Goal: Task Accomplishment & Management: Complete application form

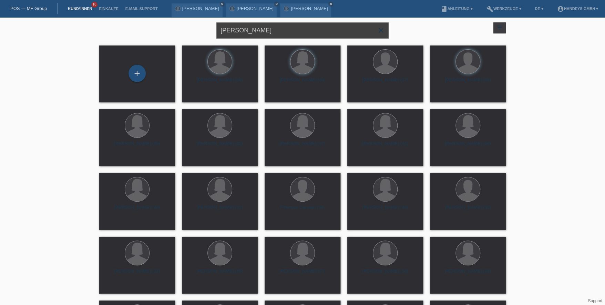
drag, startPoint x: 344, startPoint y: 29, endPoint x: 235, endPoint y: 39, distance: 110.1
click at [235, 39] on div "Christa Maria Oliveira Peters close" at bounding box center [303, 29] width 172 height 25
click at [299, 33] on input "[PERSON_NAME] [PERSON_NAME]" at bounding box center [303, 30] width 172 height 16
drag, startPoint x: 310, startPoint y: 33, endPoint x: 183, endPoint y: 31, distance: 126.6
click at [183, 31] on div "Christa Maria Oliveira Peters close filter_list view_module Alle Kund*innen anz…" at bounding box center [303, 29] width 414 height 25
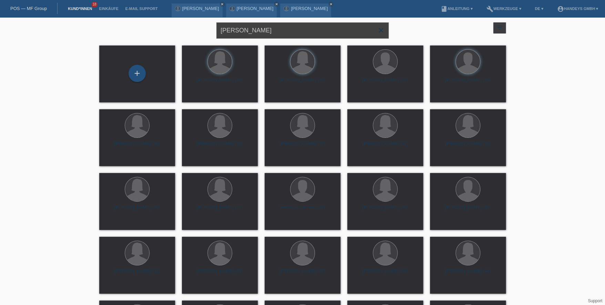
drag, startPoint x: 282, startPoint y: 28, endPoint x: 298, endPoint y: 30, distance: 16.1
click at [282, 28] on input "[PERSON_NAME] [PERSON_NAME]" at bounding box center [303, 30] width 172 height 16
drag, startPoint x: 306, startPoint y: 30, endPoint x: 190, endPoint y: 29, distance: 116.6
click at [191, 30] on div "Christa Maria Oliveira Peters close filter_list view_module Alle Kund*innen anz…" at bounding box center [303, 29] width 414 height 25
paste input "Shurdhani"
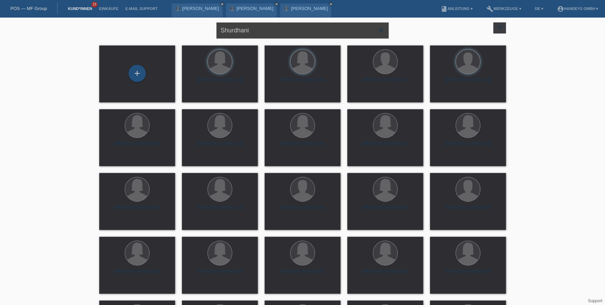
type input "Shurdhani"
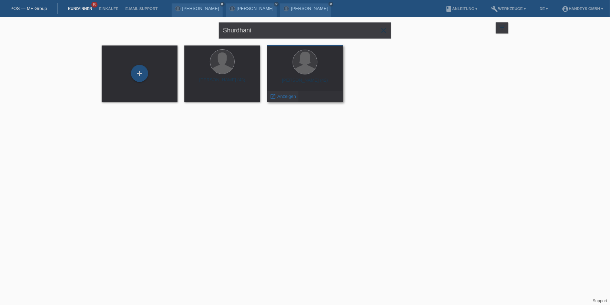
click at [281, 95] on span "Anzeigen" at bounding box center [287, 96] width 19 height 5
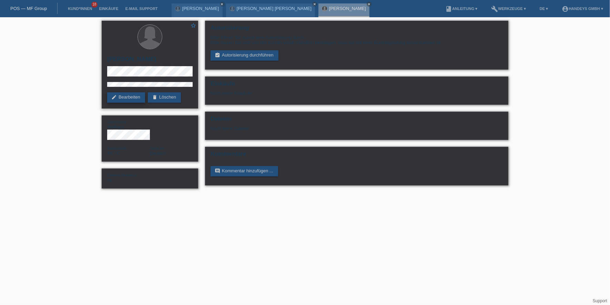
click at [121, 95] on link "edit Bearbeiten" at bounding box center [126, 97] width 38 height 10
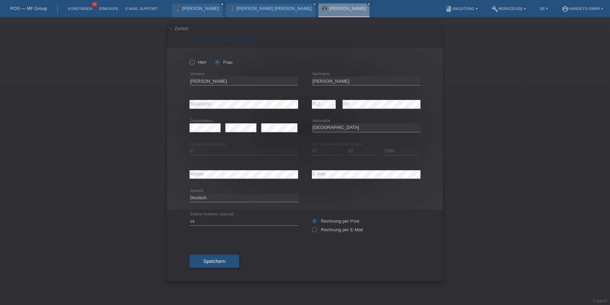
select select "XK"
select select "C"
select select "07"
select select "01"
select select "1996"
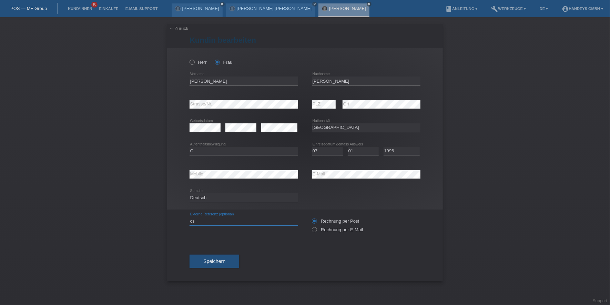
drag, startPoint x: 205, startPoint y: 220, endPoint x: 173, endPoint y: 220, distance: 31.7
click at [173, 220] on div "← Zurück Kundin bearbeiten Herr Frau C" at bounding box center [305, 152] width 276 height 257
type input "DERYA"
click at [232, 253] on div "Speichern" at bounding box center [305, 261] width 231 height 40
click at [230, 256] on button "Speichern" at bounding box center [215, 261] width 50 height 13
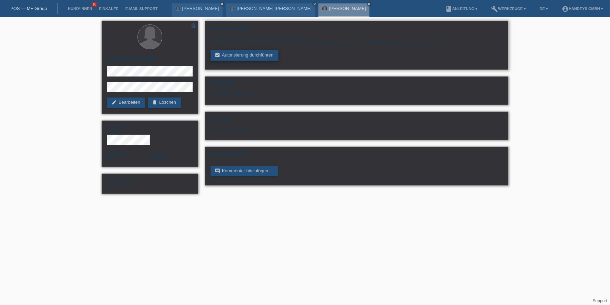
click at [271, 55] on link "assignment_turned_in Autorisierung durchführen" at bounding box center [245, 55] width 68 height 10
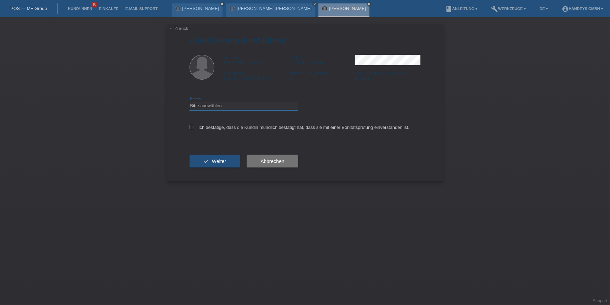
click at [252, 104] on select "Bitte auswählen CHF 1.00 - CHF 499.00 CHF 500.00 - CHF 1'999.00 CHF 2'000.00 - …" at bounding box center [244, 106] width 109 height 8
select select "3"
click at [190, 102] on select "Bitte auswählen CHF 1.00 - CHF 499.00 CHF 500.00 - CHF 1'999.00 CHF 2'000.00 - …" at bounding box center [244, 106] width 109 height 8
click at [214, 130] on div "Ich bestätige, dass die Kundin mündlich bestätigt hat, dass sie mit einer Bonit…" at bounding box center [305, 129] width 231 height 23
click at [220, 130] on div "Ich bestätige, dass die Kundin mündlich bestätigt hat, dass sie mit einer Bonit…" at bounding box center [305, 129] width 231 height 23
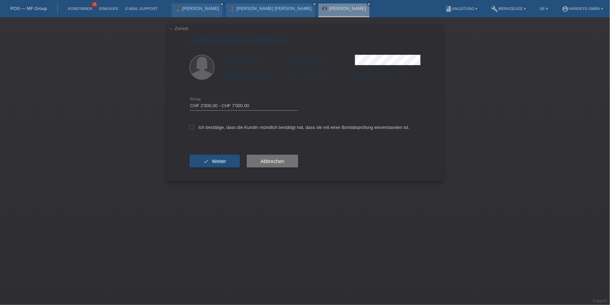
click at [209, 126] on label "Ich bestätige, dass die Kundin mündlich bestätigt hat, dass sie mit einer Bonit…" at bounding box center [300, 127] width 220 height 5
click at [194, 126] on input "Ich bestätige, dass die Kundin mündlich bestätigt hat, dass sie mit einer Bonit…" at bounding box center [192, 127] width 4 height 4
checkbox input "true"
click at [207, 153] on div "check Weiter" at bounding box center [215, 161] width 50 height 40
click at [209, 156] on button "check Weiter" at bounding box center [215, 161] width 50 height 13
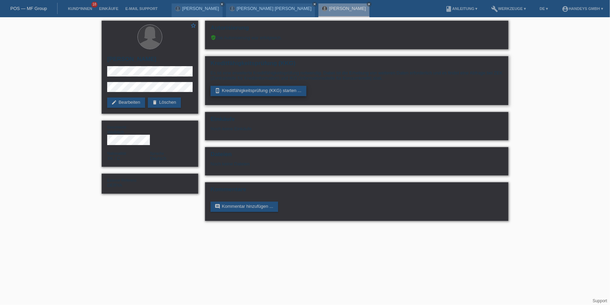
click at [271, 91] on link "perm_device_information Kreditfähigkeitsprüfung (KKG) starten ..." at bounding box center [259, 91] width 96 height 10
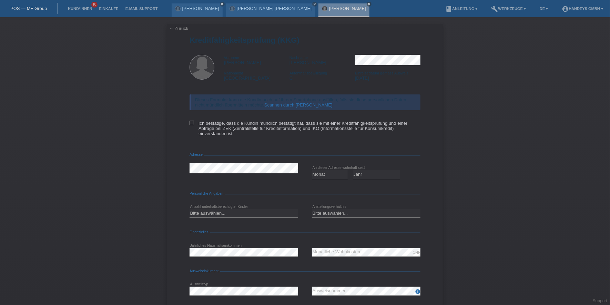
click at [284, 104] on link "Scannen durch [PERSON_NAME]" at bounding box center [298, 104] width 68 height 5
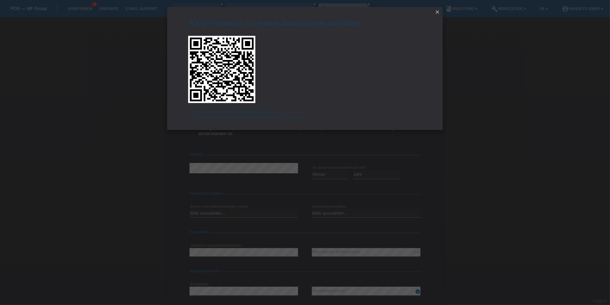
click at [437, 11] on icon "close" at bounding box center [438, 12] width 6 height 6
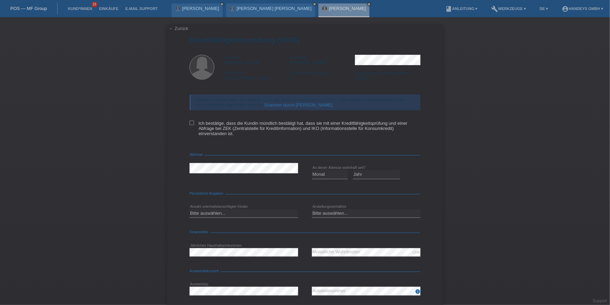
click at [170, 28] on link "← Zurück" at bounding box center [178, 28] width 19 height 5
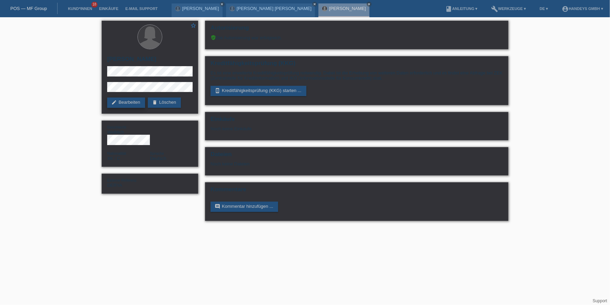
click at [112, 102] on icon "edit" at bounding box center [114, 103] width 6 height 6
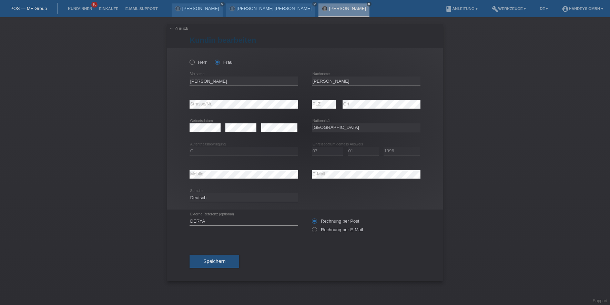
select select "XK"
select select "C"
select select "07"
select select "01"
select select "1996"
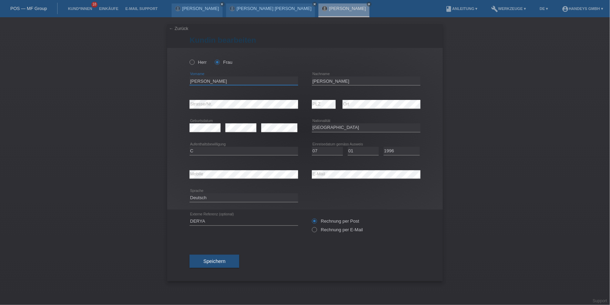
drag, startPoint x: 210, startPoint y: 81, endPoint x: 181, endPoint y: 76, distance: 29.3
click at [181, 76] on div "Herr Frau Hanife error Vorname C" at bounding box center [305, 129] width 276 height 162
click at [194, 83] on input "[PERSON_NAME]" at bounding box center [244, 81] width 109 height 9
drag, startPoint x: 357, startPoint y: 79, endPoint x: 300, endPoint y: 78, distance: 56.6
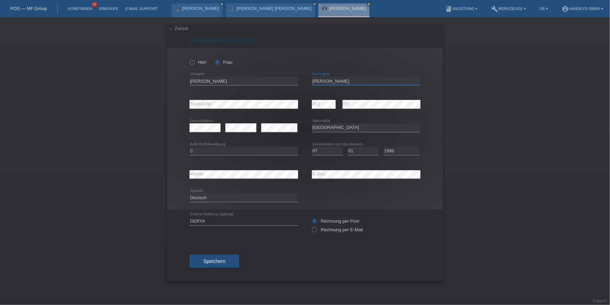
click at [300, 78] on div "Hanife error Vorname Shurdhani Zubaku error Nachname" at bounding box center [305, 80] width 231 height 23
click at [306, 172] on div "error Mobile error E-Mail" at bounding box center [305, 174] width 231 height 23
click at [174, 27] on link "← Zurück" at bounding box center [178, 28] width 19 height 5
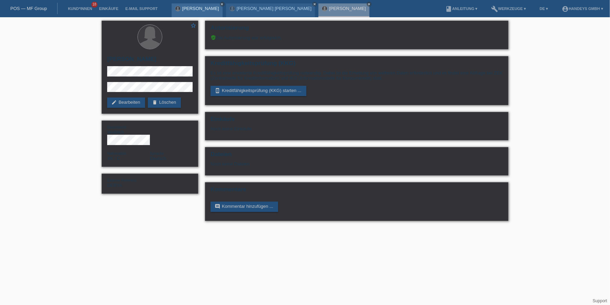
click at [224, 4] on icon "close" at bounding box center [222, 3] width 3 height 3
click at [259, 4] on icon "close" at bounding box center [260, 3] width 3 height 3
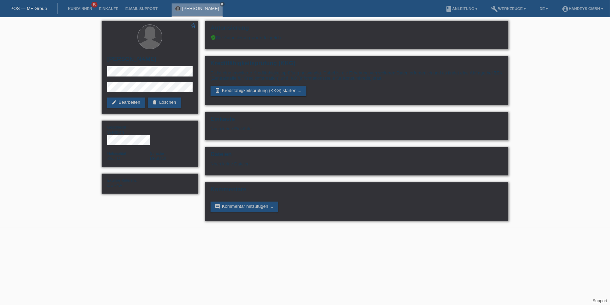
click at [207, 9] on link "[PERSON_NAME]" at bounding box center [200, 8] width 37 height 5
